Goal: Task Accomplishment & Management: Complete application form

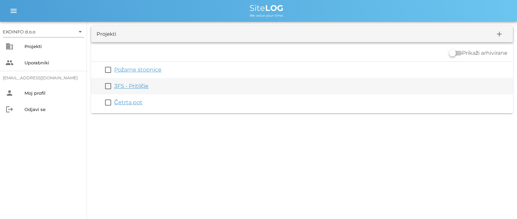
click at [132, 86] on link "3FS - Pritličje" at bounding box center [131, 86] width 34 height 6
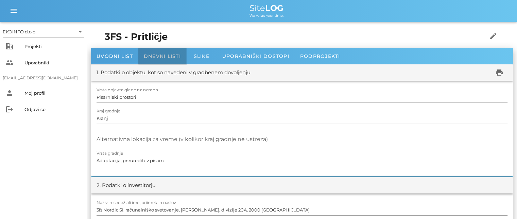
click at [163, 54] on span "Dnevni listi" at bounding box center [162, 56] width 37 height 6
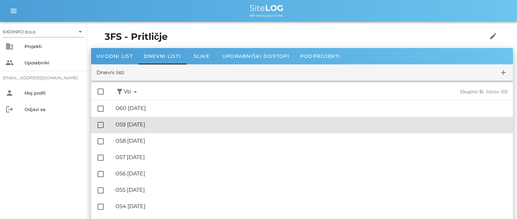
click at [155, 124] on div "🔏 059 [DATE]" at bounding box center [312, 124] width 392 height 6
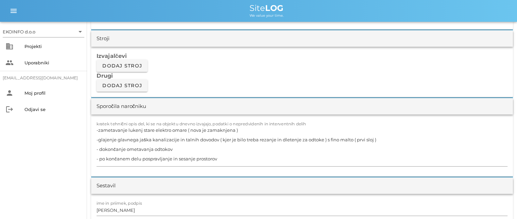
scroll to position [612, 0]
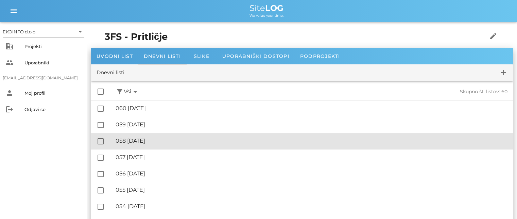
click at [146, 144] on div "🔏 058 [DATE]" at bounding box center [312, 140] width 392 height 6
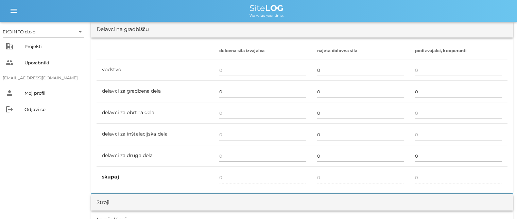
scroll to position [476, 0]
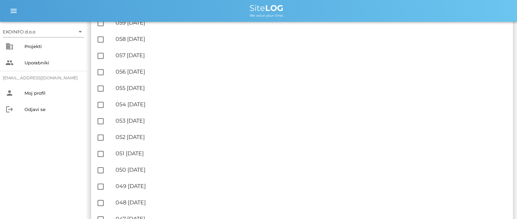
scroll to position [102, 0]
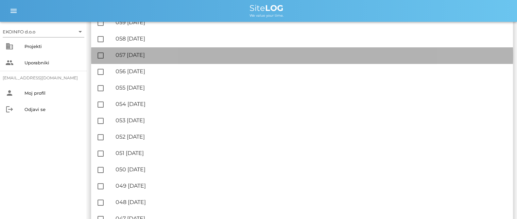
click at [137, 53] on div "🔏 057 [DATE]" at bounding box center [312, 55] width 392 height 6
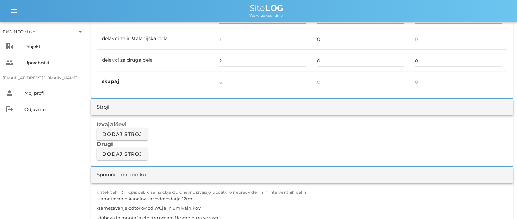
scroll to position [544, 0]
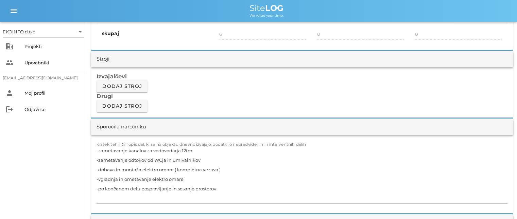
click at [184, 151] on textarea "-zametavanje kanalov za vodovodarja 12tm -zametavanje odtokov od WCja in umival…" at bounding box center [302, 174] width 411 height 57
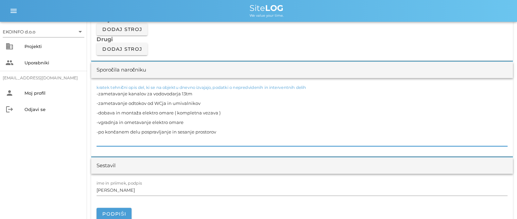
scroll to position [612, 0]
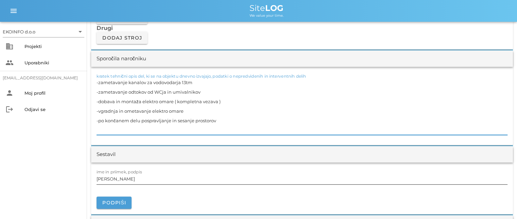
type textarea "-zametavanje kanalov za vodovodarja 13tm -zametavanje odtokov od WCja in umival…"
click at [129, 178] on input "[PERSON_NAME]" at bounding box center [302, 178] width 411 height 11
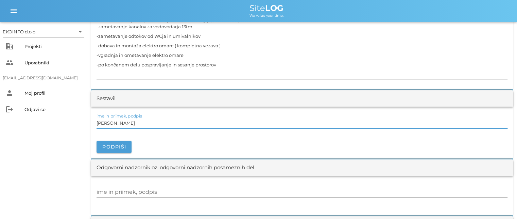
scroll to position [680, 0]
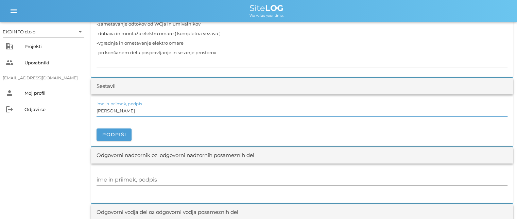
click at [133, 193] on div at bounding box center [302, 193] width 411 height 7
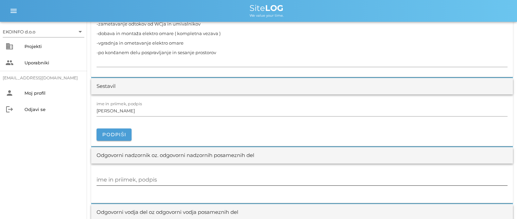
click at [123, 180] on input "ime in priimek, podpis" at bounding box center [302, 179] width 411 height 11
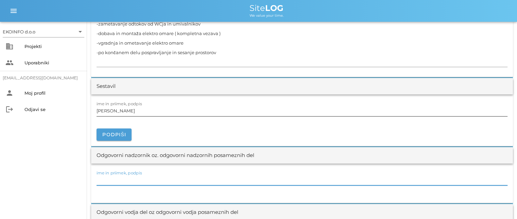
click at [127, 107] on input "[PERSON_NAME]" at bounding box center [302, 110] width 411 height 11
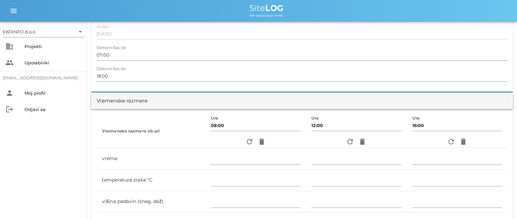
scroll to position [34, 0]
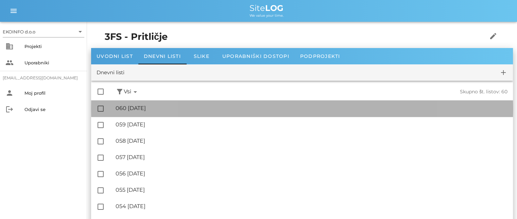
click at [163, 108] on div "🔏 060 [DATE]" at bounding box center [312, 108] width 392 height 6
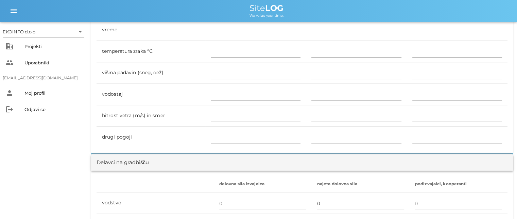
scroll to position [374, 0]
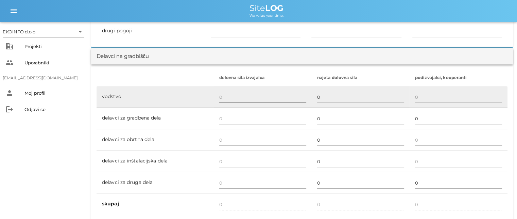
click at [224, 96] on input "text" at bounding box center [262, 96] width 87 height 11
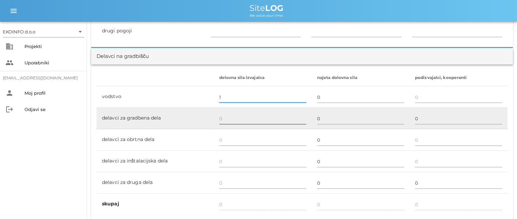
type input "1"
click at [223, 118] on input "text" at bounding box center [262, 118] width 87 height 11
type input "1"
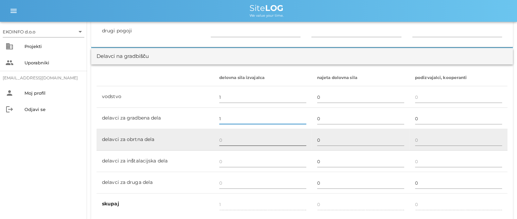
type input "1"
type input "2"
click at [220, 138] on input "text" at bounding box center [262, 139] width 87 height 11
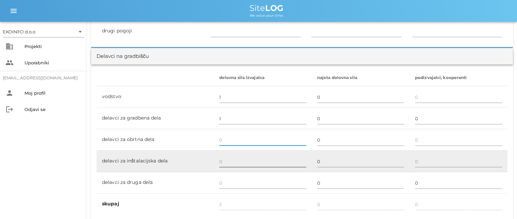
click at [223, 159] on input "text" at bounding box center [262, 161] width 87 height 11
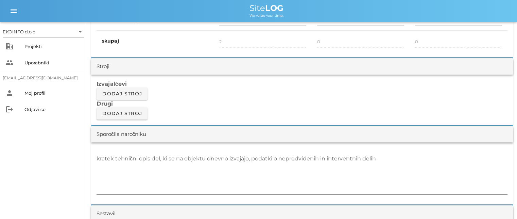
scroll to position [544, 0]
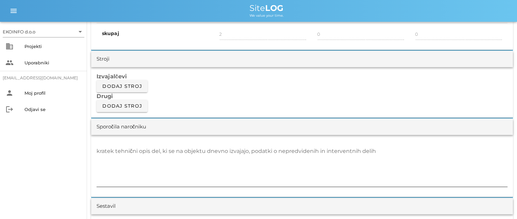
type input "1"
type input "3"
click at [116, 151] on textarea "kratek tehnični opis del, ki se na objektu dnevno izvajajo, podatki o nepredvid…" at bounding box center [302, 166] width 411 height 41
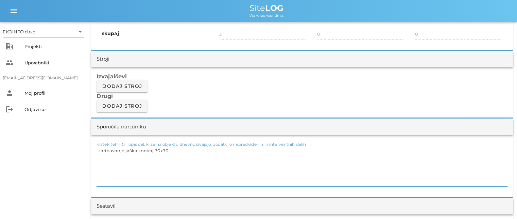
click at [136, 149] on textarea "-zaribavanje jaška znotraj 70x70" at bounding box center [302, 166] width 411 height 41
click at [200, 149] on textarea "-zaribavanje jaška za kanalizacijo znotraj 70x70" at bounding box center [302, 166] width 411 height 41
click at [294, 149] on textarea "-zaribavanje jaška za kanalizacijo znotraj 70x70 z emulzijo Jubizol Unigrund in…" at bounding box center [302, 166] width 411 height 41
click at [291, 148] on textarea "-zaribavanje jaška za kanalizacijo znotraj 70x70 z emulzijo Jubizol Unigrund in…" at bounding box center [302, 166] width 411 height 41
click at [296, 149] on textarea "-zaribavanje jaška za kanalizacijo znotraj 70x70 z emulzijo Jubizol Unigrund in…" at bounding box center [302, 166] width 411 height 41
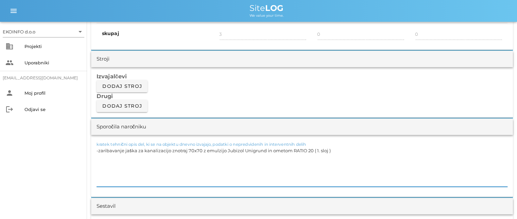
click at [333, 152] on textarea "-zaribavanje jaška za kanalizacijo znotraj 70x70 z emulzijo Jubizol Unigrund in…" at bounding box center [302, 166] width 411 height 41
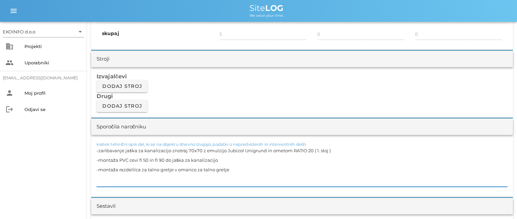
click at [331, 148] on textarea "-zaribavanje jaška za kanalizacijo znotraj 70x70 z emulzijo Jubizol Unigrund in…" at bounding box center [302, 166] width 411 height 41
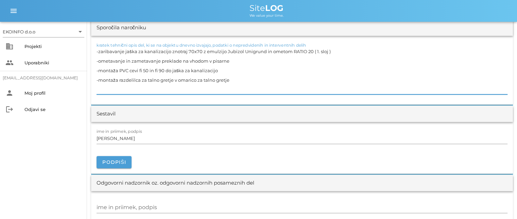
scroll to position [680, 0]
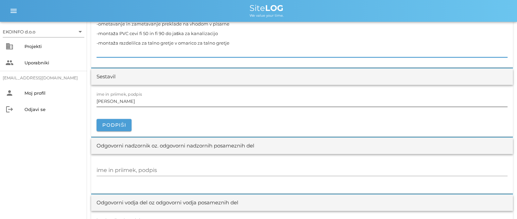
type textarea "-zaribavanje jaška za kanalizacijo znotraj 70x70 z emulzijo Jubizol Unigrund in…"
click at [127, 103] on input "[PERSON_NAME]" at bounding box center [302, 101] width 411 height 11
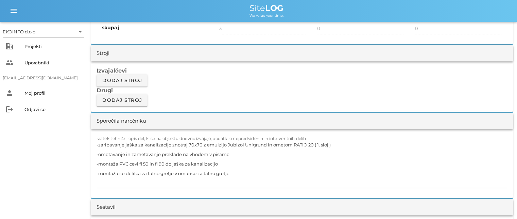
scroll to position [544, 0]
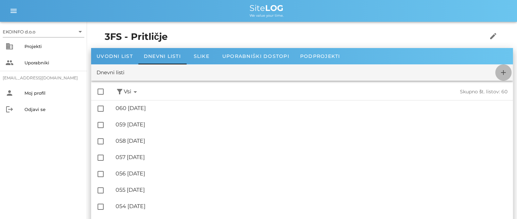
click at [502, 72] on icon "add" at bounding box center [504, 72] width 8 height 8
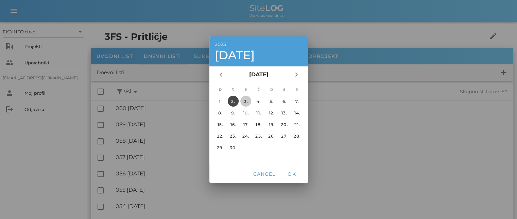
click at [244, 99] on div "3." at bounding box center [245, 100] width 11 height 5
click at [292, 176] on span "OK" at bounding box center [292, 174] width 16 height 6
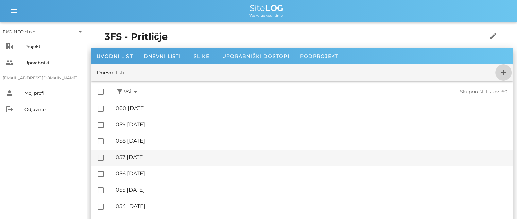
checkbox input "false"
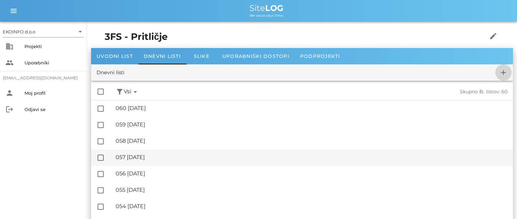
checkbox input "false"
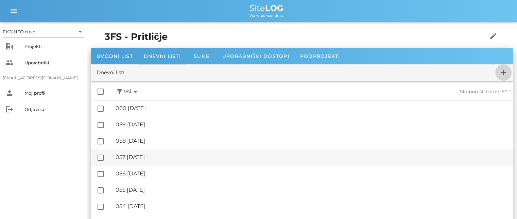
checkbox input "false"
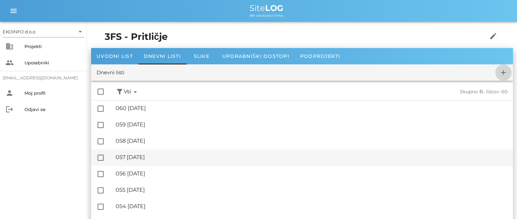
checkbox input "false"
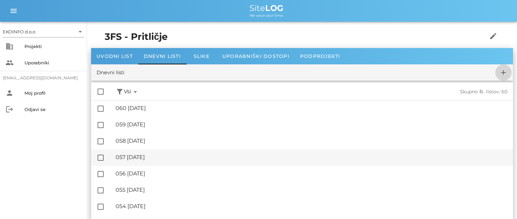
checkbox input "false"
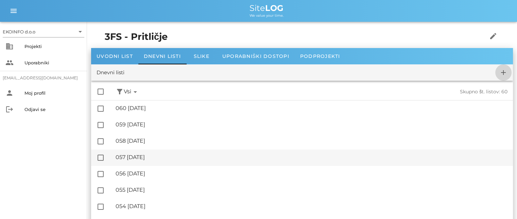
checkbox input "false"
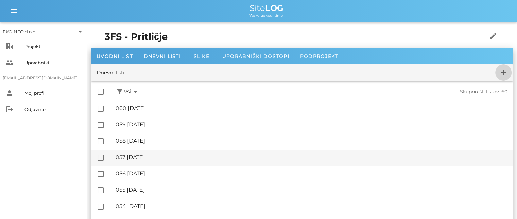
checkbox input "false"
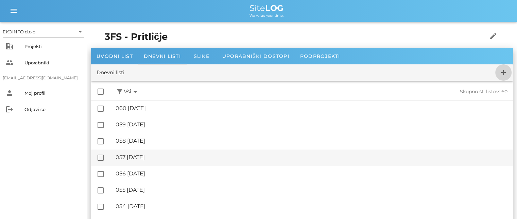
checkbox input "false"
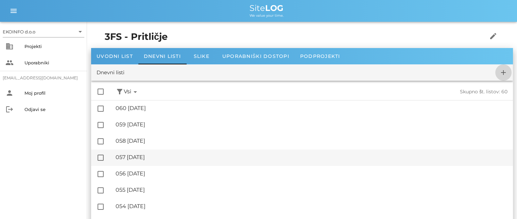
checkbox input "false"
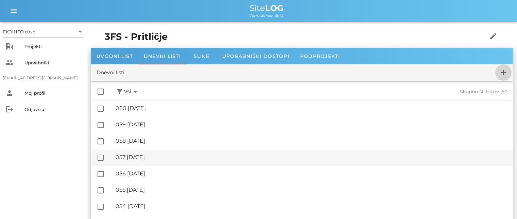
checkbox input "false"
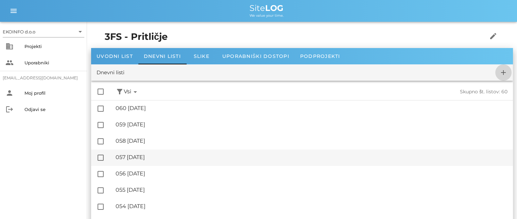
checkbox input "false"
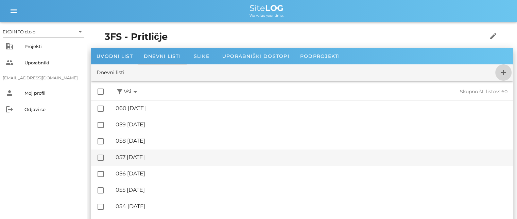
checkbox input "false"
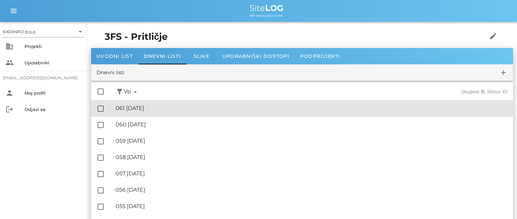
click at [135, 110] on div "🔏 061 [DATE]" at bounding box center [312, 108] width 392 height 6
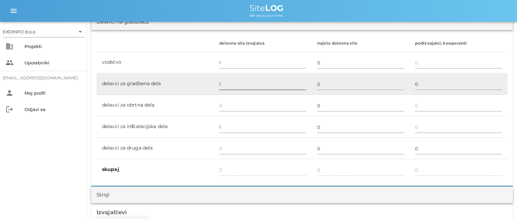
scroll to position [408, 0]
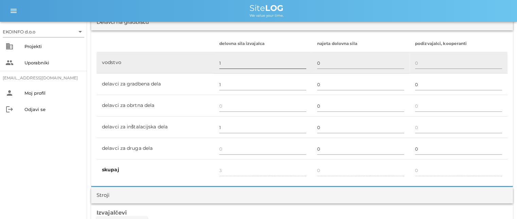
click at [222, 63] on input "1" at bounding box center [262, 62] width 87 height 11
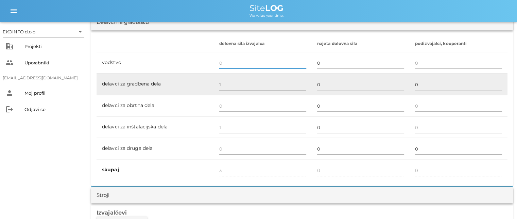
type input "2"
click at [220, 84] on input "1" at bounding box center [262, 84] width 87 height 11
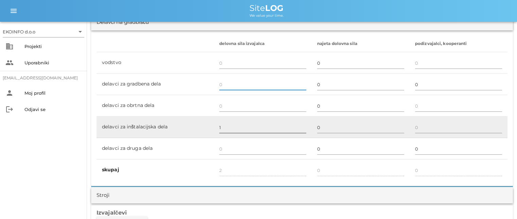
type input "1"
click at [220, 129] on input "1" at bounding box center [262, 127] width 87 height 11
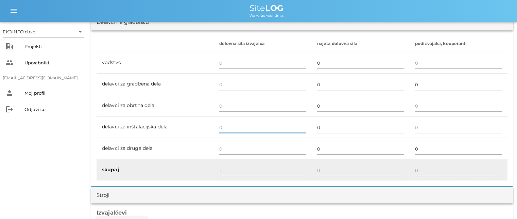
type input "0"
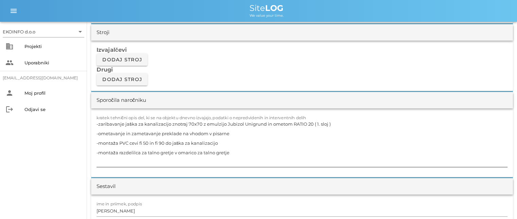
scroll to position [578, 0]
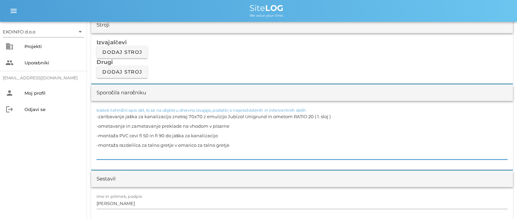
drag, startPoint x: 232, startPoint y: 144, endPoint x: 89, endPoint y: 111, distance: 147.3
click at [89, 111] on div "[DATE] Close 3FS - Pritličje Uvodni list Dnevni listi Slike Dnevni list na [DAT…" at bounding box center [302, 219] width 430 height 1550
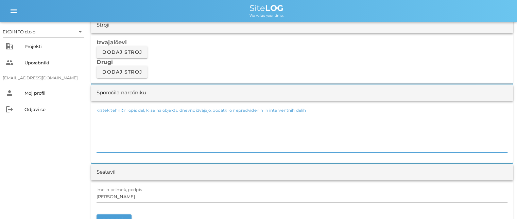
click at [125, 197] on input "[PERSON_NAME]" at bounding box center [302, 196] width 411 height 11
click at [101, 139] on textarea "kratek tehnični opis del, ki se na objektu dnevno izvajajo, podatki o nepredvid…" at bounding box center [302, 132] width 411 height 41
click at [96, 143] on div "kratek tehnični opis del, ki se na objektu dnevno izvajajo, podatki o nepredvid…" at bounding box center [302, 132] width 422 height 62
click at [97, 142] on textarea "kratek tehnični opis del, ki se na objektu dnevno izvajajo, podatki o nepredvid…" at bounding box center [302, 132] width 411 height 41
click at [99, 129] on textarea "kratek tehnični opis del, ki se na objektu dnevno izvajajo, podatki o nepredvid…" at bounding box center [302, 132] width 411 height 41
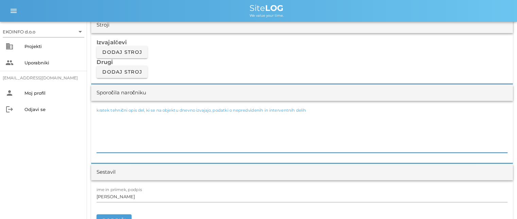
click at [97, 127] on textarea "kratek tehnični opis del, ki se na objektu dnevno izvajajo, podatki o nepredvid…" at bounding box center [302, 132] width 411 height 41
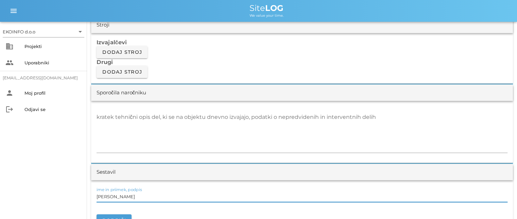
click at [128, 193] on input "[PERSON_NAME]" at bounding box center [302, 196] width 411 height 11
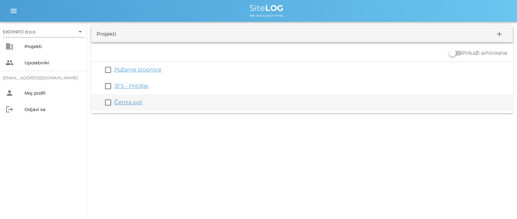
click at [130, 103] on link "Četrta pot" at bounding box center [128, 102] width 28 height 6
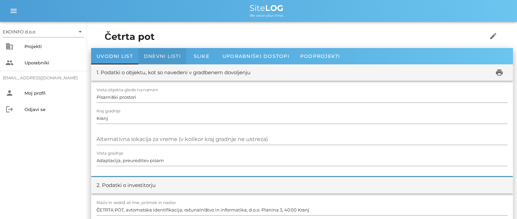
click at [155, 56] on span "Dnevni listi" at bounding box center [162, 56] width 37 height 6
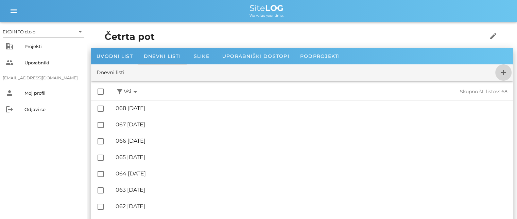
click at [503, 73] on icon "add" at bounding box center [504, 72] width 8 height 8
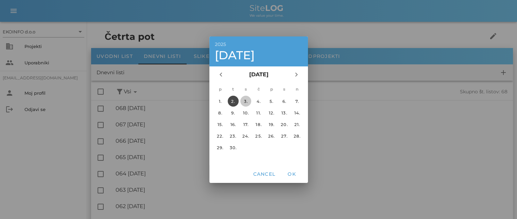
click at [244, 97] on button "3." at bounding box center [245, 101] width 11 height 11
click at [292, 174] on span "OK" at bounding box center [292, 174] width 16 height 6
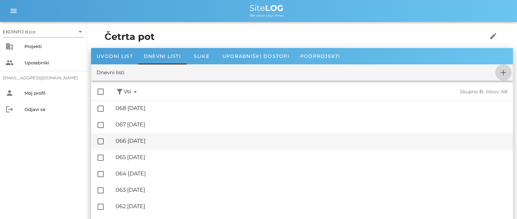
checkbox input "false"
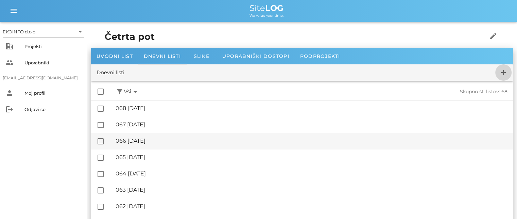
checkbox input "false"
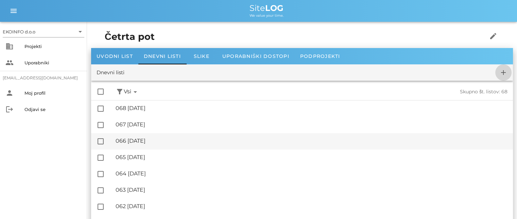
checkbox input "false"
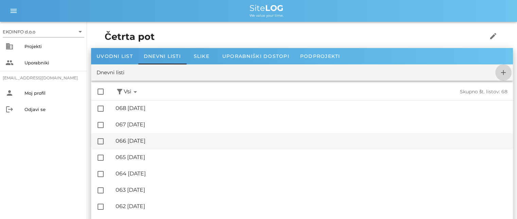
checkbox input "false"
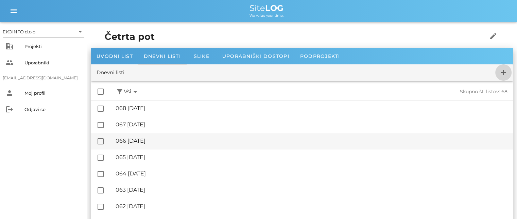
checkbox input "false"
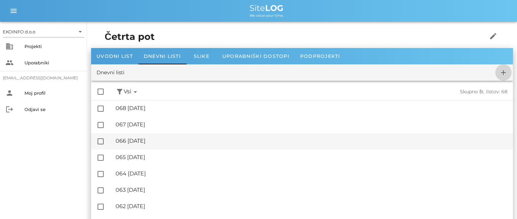
checkbox input "false"
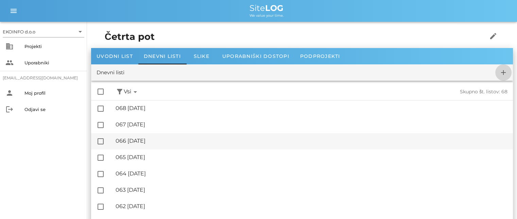
checkbox input "false"
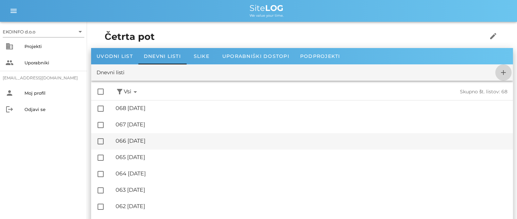
checkbox input "false"
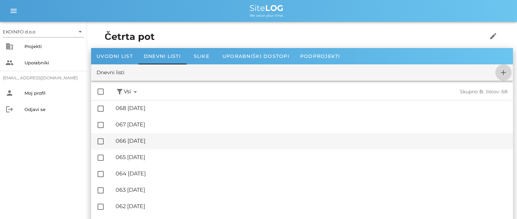
checkbox input "false"
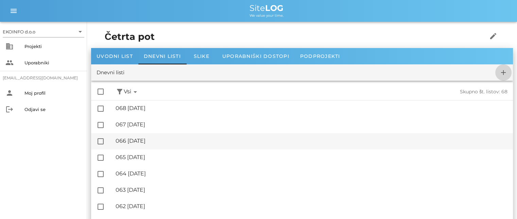
checkbox input "false"
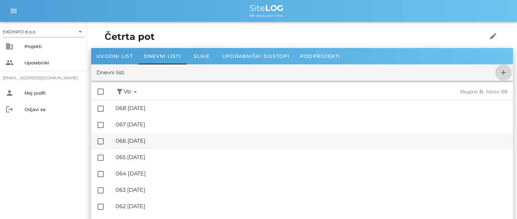
checkbox input "false"
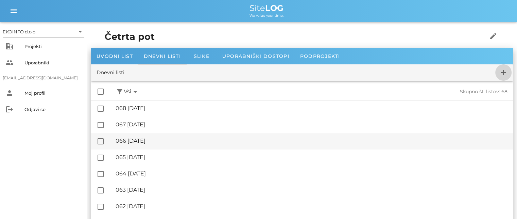
checkbox input "false"
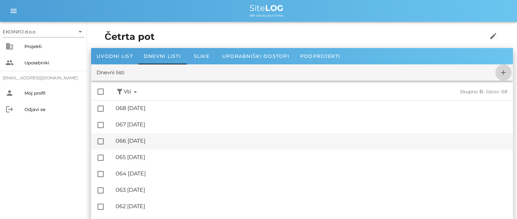
checkbox input "false"
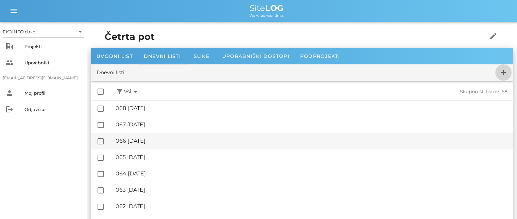
checkbox input "false"
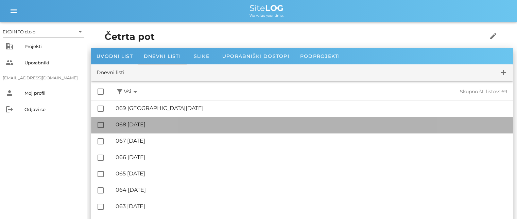
click at [152, 124] on div "🔏 068 [DATE]" at bounding box center [312, 124] width 392 height 6
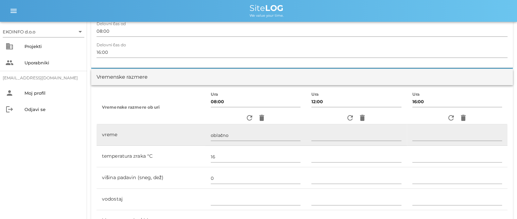
scroll to position [34, 0]
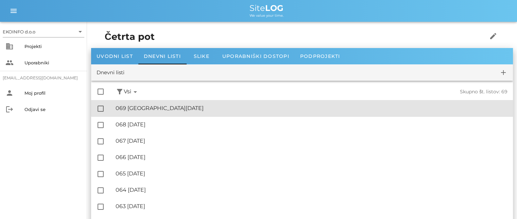
click at [150, 110] on div "🔏 069 [DATE]" at bounding box center [312, 108] width 392 height 6
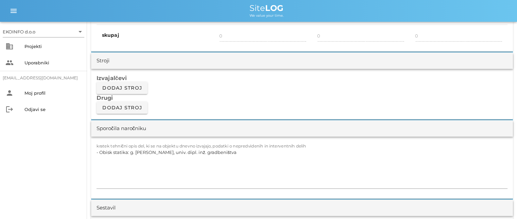
scroll to position [544, 0]
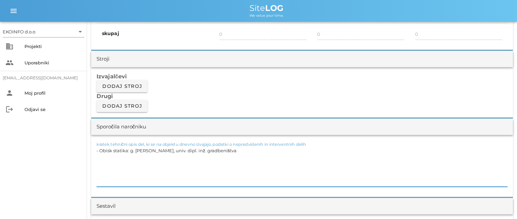
drag, startPoint x: 233, startPoint y: 148, endPoint x: 79, endPoint y: 164, distance: 154.2
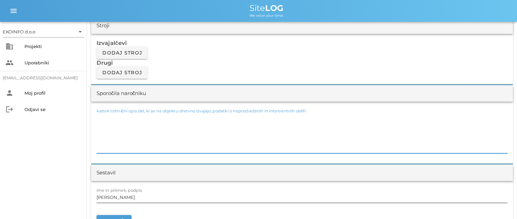
scroll to position [612, 0]
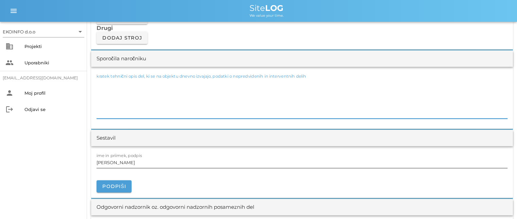
click at [125, 163] on input "[PERSON_NAME]" at bounding box center [302, 162] width 411 height 11
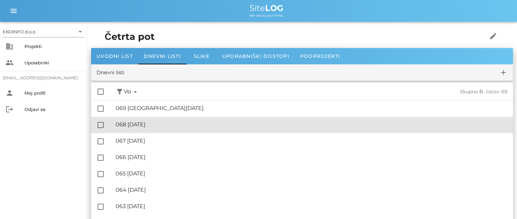
click at [148, 126] on div "🔏 068 [DATE]" at bounding box center [312, 124] width 392 height 6
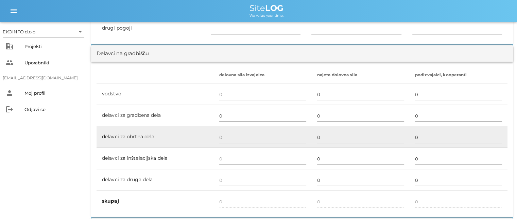
scroll to position [408, 0]
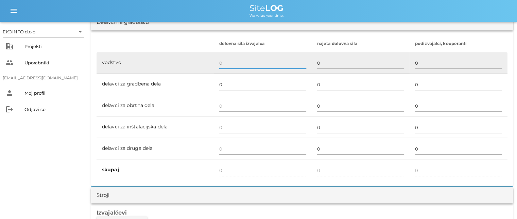
click at [220, 65] on input "text" at bounding box center [262, 62] width 87 height 11
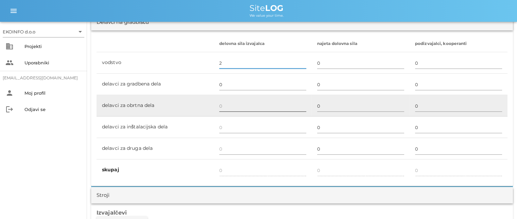
type input "2"
click at [222, 105] on input "text" at bounding box center [262, 105] width 87 height 11
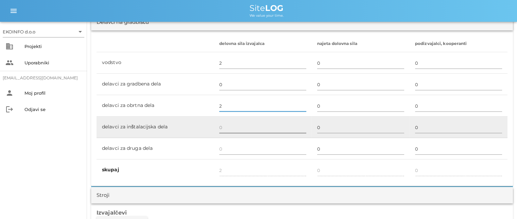
type input "2"
type input "4"
click at [221, 127] on input "text" at bounding box center [262, 127] width 87 height 11
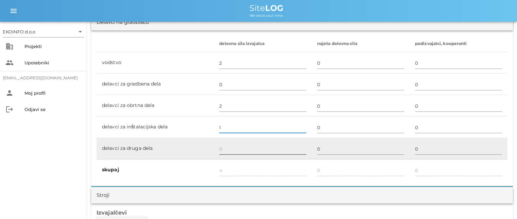
type input "1"
type input "5"
drag, startPoint x: 221, startPoint y: 154, endPoint x: 218, endPoint y: 148, distance: 7.2
click at [220, 154] on div at bounding box center [262, 156] width 87 height 5
click at [219, 148] on input "text" at bounding box center [262, 148] width 87 height 11
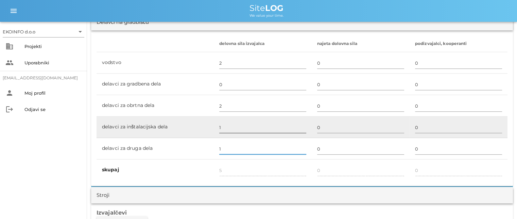
type input "1"
type input "6"
click at [220, 124] on input "1" at bounding box center [262, 127] width 87 height 11
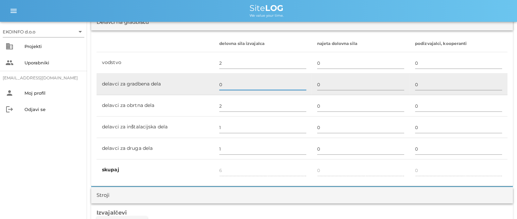
click at [232, 80] on input "0" at bounding box center [262, 84] width 87 height 11
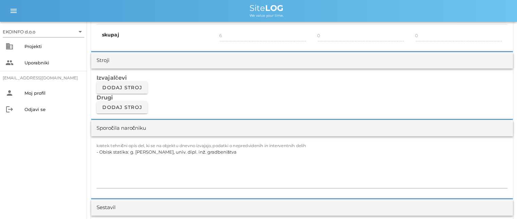
scroll to position [544, 0]
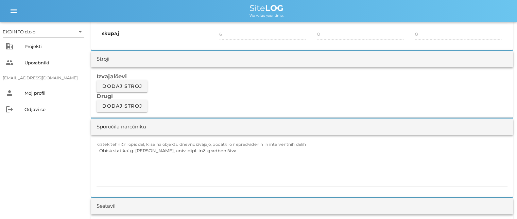
click at [234, 148] on textarea "- Obisk statika: g. [PERSON_NAME], univ. dipl. inž. gradbeništva" at bounding box center [302, 166] width 411 height 41
click at [112, 159] on textarea "- Obisk statika: g. [PERSON_NAME], univ. dipl. inž. gradbeništva -obiske ga. Šo…" at bounding box center [302, 166] width 411 height 41
click at [133, 156] on textarea "- Obisk statika: g. [PERSON_NAME], univ. dipl. inž. gradbeništva -obisk ga. Šol…" at bounding box center [302, 166] width 411 height 41
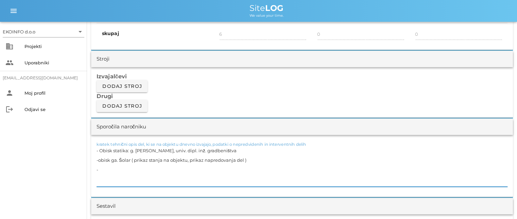
click at [97, 159] on textarea "- Obisk statika: g. [PERSON_NAME], univ. dipl. inž. gradbeništva -obisk ga. Šol…" at bounding box center [302, 166] width 411 height 41
click at [100, 176] on textarea "- Obisk statika: g. [PERSON_NAME], univ. dipl. inž. gradbeništva -nadaljevanje …" at bounding box center [302, 166] width 411 height 41
click at [223, 160] on textarea "- Obisk statika: g. [PERSON_NAME], univ. dipl. inž. gradbeništva -nadaljevanje …" at bounding box center [302, 166] width 411 height 41
click at [233, 159] on textarea "- Obisk statika: g. [PERSON_NAME], univ. dipl. inž. gradbeništva -nadaljevanje …" at bounding box center [302, 166] width 411 height 41
click at [249, 159] on textarea "- Obisk statika: g. [PERSON_NAME], univ. dipl. inž. gradbeništva -nadaljevanje …" at bounding box center [302, 166] width 411 height 41
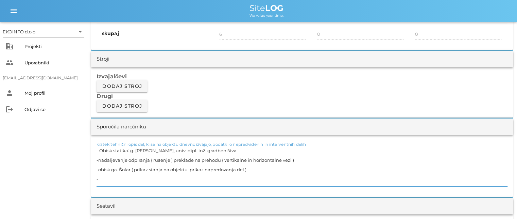
click at [108, 177] on textarea "- Obisk statika: g. [PERSON_NAME], univ. dipl. inž. gradbeništva -nadaljevanje …" at bounding box center [302, 166] width 411 height 41
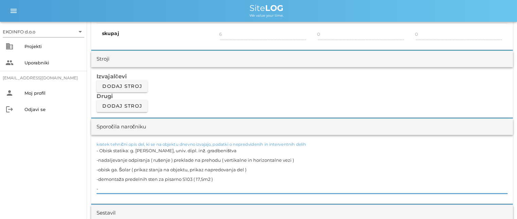
click at [219, 177] on textarea "- Obisk statika: g. [PERSON_NAME], univ. dipl. inž. gradbeništva -nadaljevanje …" at bounding box center [302, 170] width 411 height 48
click at [101, 187] on textarea "- Obisk statika: g. [PERSON_NAME], univ. dipl. inž. gradbeništva -nadaljevanje …" at bounding box center [302, 170] width 411 height 48
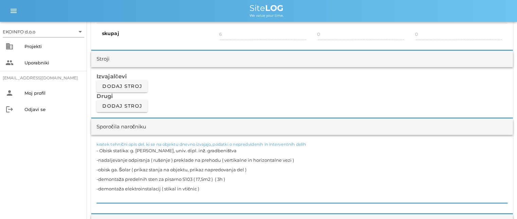
click at [201, 188] on textarea "- Obisk statika: g. [PERSON_NAME], univ. dipl. inž. gradbeništva -nadaljevanje …" at bounding box center [302, 174] width 411 height 57
click at [100, 194] on textarea "- Obisk statika: g. [PERSON_NAME], univ. dipl. inž. gradbeništva -nadaljevanje …" at bounding box center [302, 174] width 411 height 57
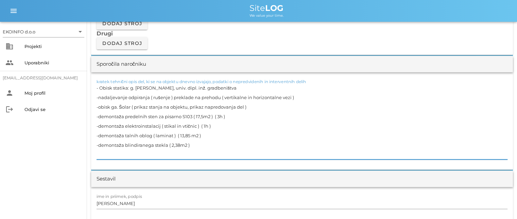
scroll to position [646, 0]
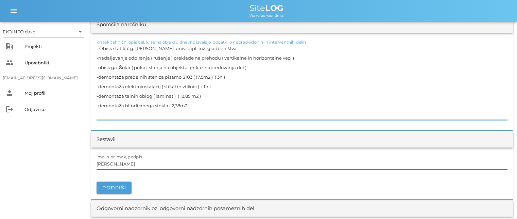
click at [133, 164] on input "[PERSON_NAME]" at bounding box center [302, 163] width 411 height 11
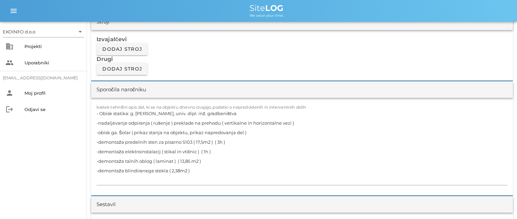
scroll to position [578, 0]
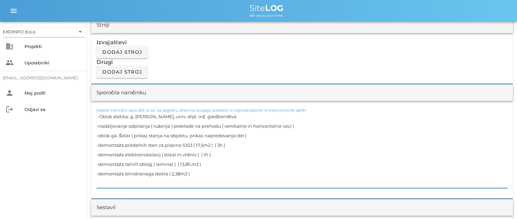
drag, startPoint x: 292, startPoint y: 124, endPoint x: 96, endPoint y: 124, distance: 196.3
click at [96, 124] on div "kratek tehnični opis del, ki se na objektu dnevno izvajajo, podatki o nepredvid…" at bounding box center [302, 149] width 422 height 97
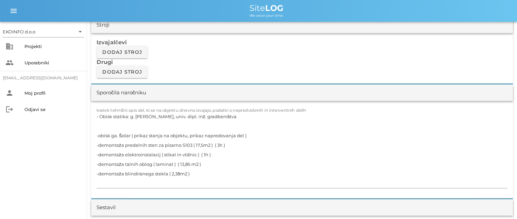
click at [96, 135] on div "kratek tehnični opis del, ki se na objektu dnevno izvajajo, podatki o nepredvid…" at bounding box center [302, 149] width 422 height 97
click at [97, 135] on textarea "- Obisk statika: g. [PERSON_NAME], univ. dipl. inž. gradbeništva -obisk ga. Šol…" at bounding box center [302, 150] width 411 height 76
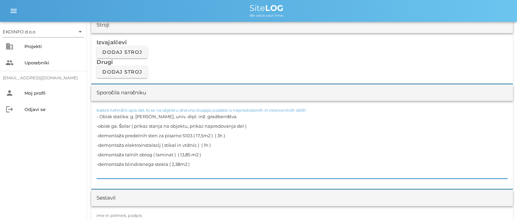
click at [248, 124] on textarea "- Obisk statika: g. [PERSON_NAME], univ. dipl. inž. gradbeništva -obisk ga. Šol…" at bounding box center [302, 145] width 411 height 67
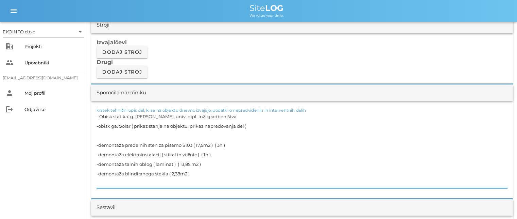
paste textarea "-nadaljevanje odpiranja ( rušenje ) preklade na prehodu ( vertikalne in horizon…"
type textarea "- Obisk statika: g. [PERSON_NAME], univ. dipl. inž. gradbeništva -obisk ga. Šol…"
click at [231, 146] on textarea "- Obisk statika: g. [PERSON_NAME], univ. dipl. inž. gradbeništva -obisk ga. Šol…" at bounding box center [302, 150] width 411 height 76
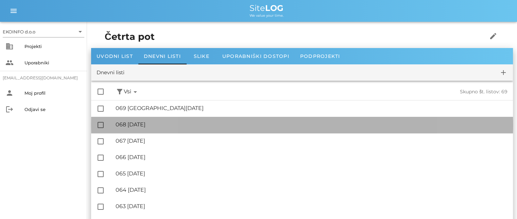
click at [144, 127] on div "🔏 068 [DATE]" at bounding box center [312, 124] width 392 height 6
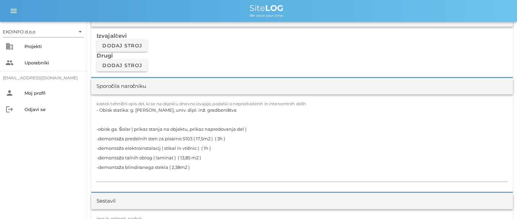
scroll to position [612, 0]
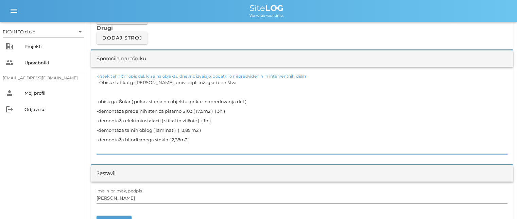
click at [105, 90] on textarea "- Obisk statika: g. [PERSON_NAME], univ. dipl. inž. gradbeništva -obisk ga. Šol…" at bounding box center [302, 116] width 411 height 76
paste textarea "-nadaljevanje odpiranja ( rušenje ) preklade na prehodu ( vertikalne in horizon…"
drag, startPoint x: 294, startPoint y: 89, endPoint x: 95, endPoint y: 93, distance: 199.4
click at [95, 93] on div "kratek tehnični opis del, ki se na objektu dnevno izvajajo, podatki o nepredvid…" at bounding box center [302, 115] width 422 height 97
click at [97, 101] on textarea "- Obisk statika: g. [PERSON_NAME], univ. dipl. inž. gradbeništva -obisk ga. Šol…" at bounding box center [302, 116] width 411 height 76
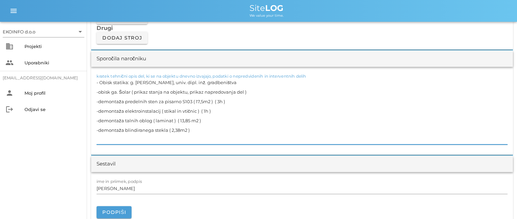
click at [248, 90] on textarea "- Obisk statika: g. [PERSON_NAME], univ. dipl. inž. gradbeništva -obisk ga. Šol…" at bounding box center [302, 111] width 411 height 67
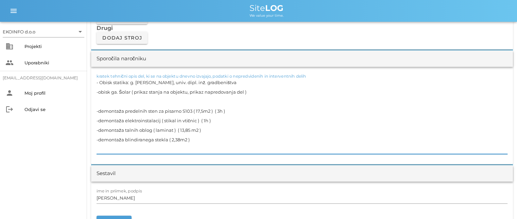
paste textarea "-nadaljevanje odpiranja ( rušenje ) preklade na prehodu ( vertikalne in horizon…"
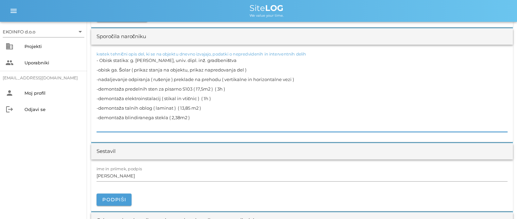
scroll to position [646, 0]
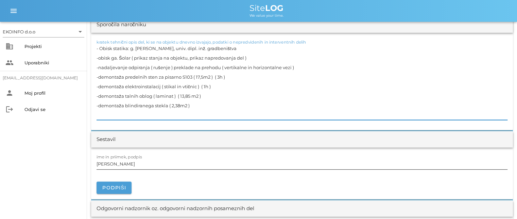
click at [131, 164] on input "[PERSON_NAME]" at bounding box center [302, 163] width 411 height 11
drag, startPoint x: 173, startPoint y: 67, endPoint x: 148, endPoint y: 69, distance: 25.3
click at [148, 69] on textarea "- Obisk statika: g. [PERSON_NAME], univ. dipl. inž. gradbeništva -obisk ga. Šol…" at bounding box center [302, 82] width 411 height 76
click at [230, 77] on textarea "- Obisk statika: g. [PERSON_NAME], univ. dipl. inž. gradbeništva -obisk ga. Šol…" at bounding box center [302, 82] width 411 height 76
drag, startPoint x: 171, startPoint y: 66, endPoint x: 149, endPoint y: 68, distance: 21.9
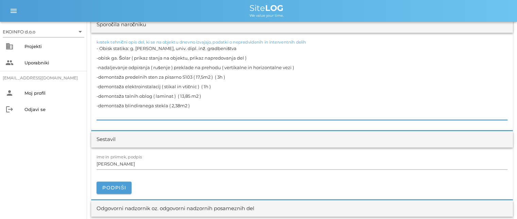
click at [149, 68] on textarea "- Obisk statika: g. [PERSON_NAME], univ. dipl. inž. gradbeništva -obisk ga. Šol…" at bounding box center [302, 82] width 411 height 76
click at [192, 71] on textarea "- Obisk statika: g. [PERSON_NAME], univ. dipl. inž. gradbeništva -obisk ga. Šol…" at bounding box center [302, 82] width 411 height 76
click at [191, 67] on textarea "- Obisk statika: g. [PERSON_NAME], univ. dipl. inž. gradbeništva -obisk ga. Šol…" at bounding box center [302, 82] width 411 height 76
type textarea "- Obisk statika: g. [PERSON_NAME], univ. dipl. inž. gradbeništva -obisk ga. Šol…"
click at [131, 163] on input "[PERSON_NAME]" at bounding box center [302, 163] width 411 height 11
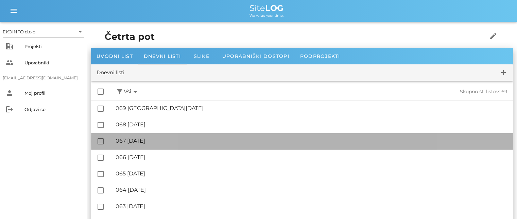
click at [156, 140] on div "🔏 067 [DATE]" at bounding box center [312, 140] width 392 height 6
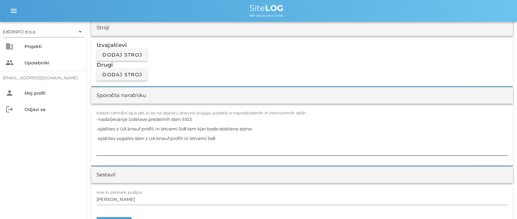
scroll to position [578, 0]
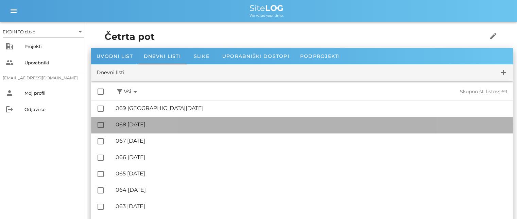
click at [141, 124] on div "🔏 068 [DATE]" at bounding box center [312, 124] width 392 height 6
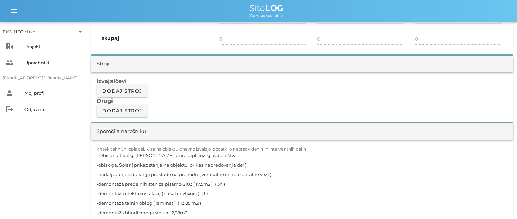
scroll to position [578, 0]
